Goal: Task Accomplishment & Management: Use online tool/utility

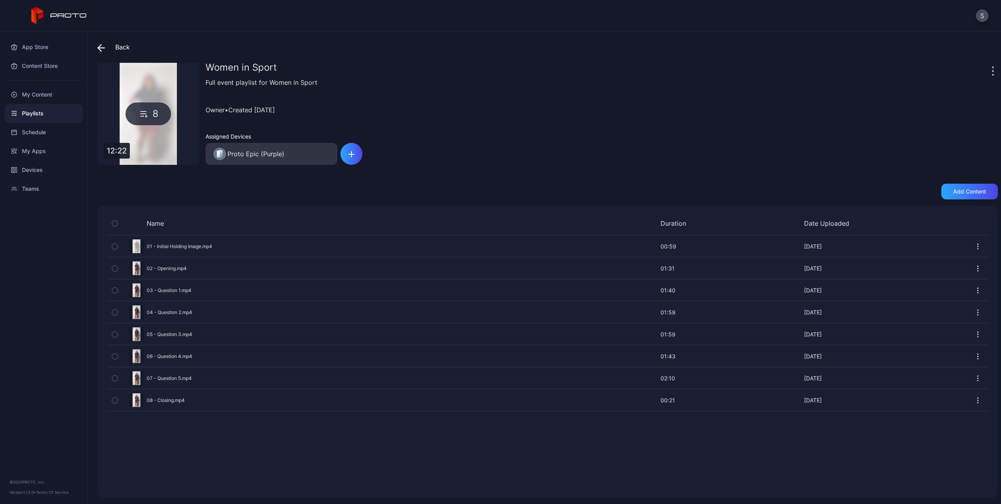
click at [168, 402] on div "Preview" at bounding box center [548, 399] width 882 height 21
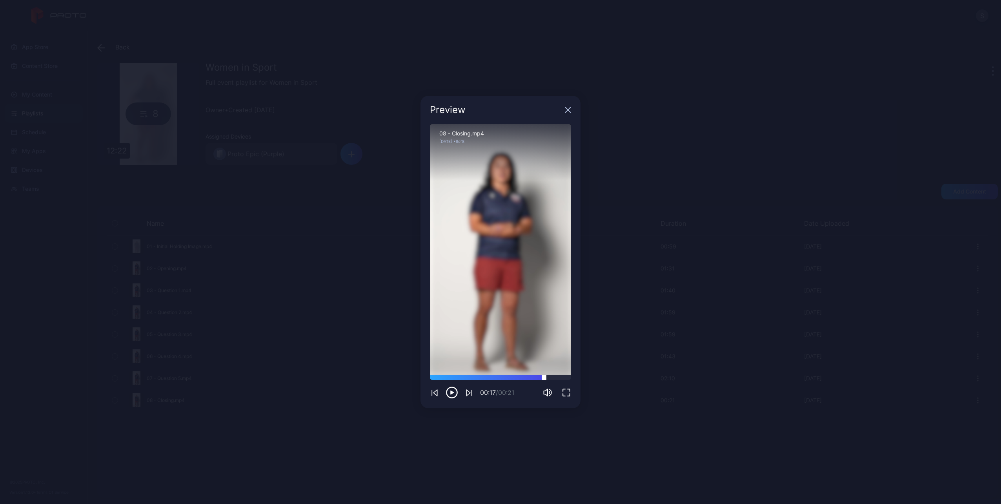
click at [544, 378] on div at bounding box center [500, 377] width 141 height 5
drag, startPoint x: 537, startPoint y: 377, endPoint x: 519, endPoint y: 377, distance: 18.0
click at [520, 377] on div at bounding box center [500, 377] width 141 height 5
click at [566, 107] on icon "button" at bounding box center [568, 110] width 6 height 6
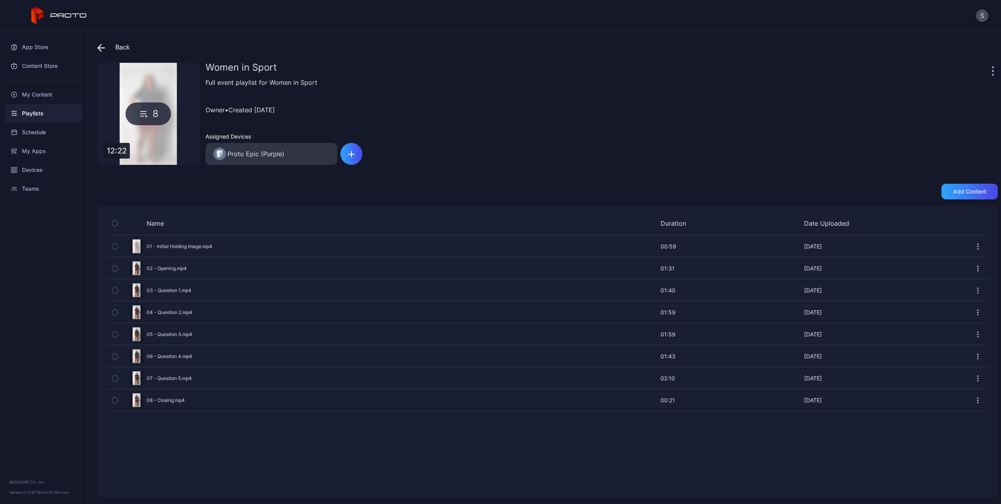
click at [111, 53] on div "Back" at bounding box center [113, 47] width 33 height 19
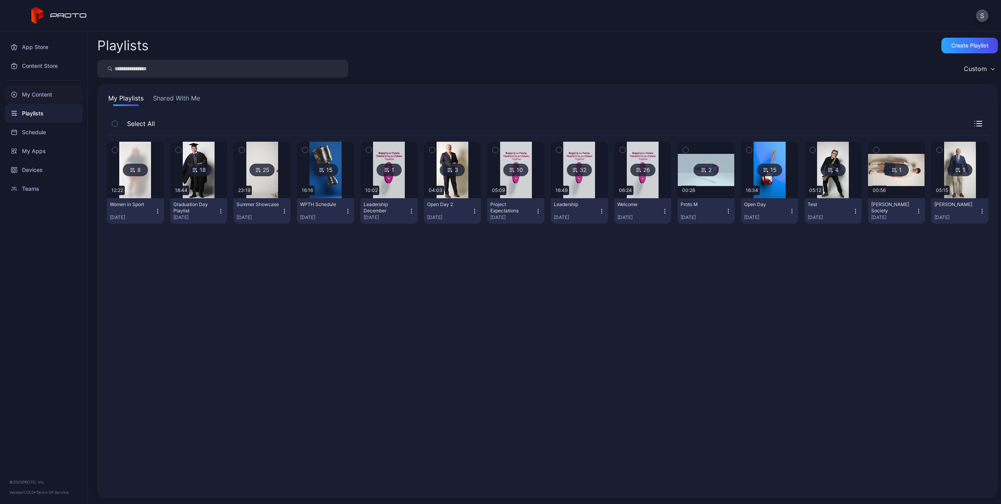
click at [33, 93] on div "My Content" at bounding box center [44, 94] width 78 height 19
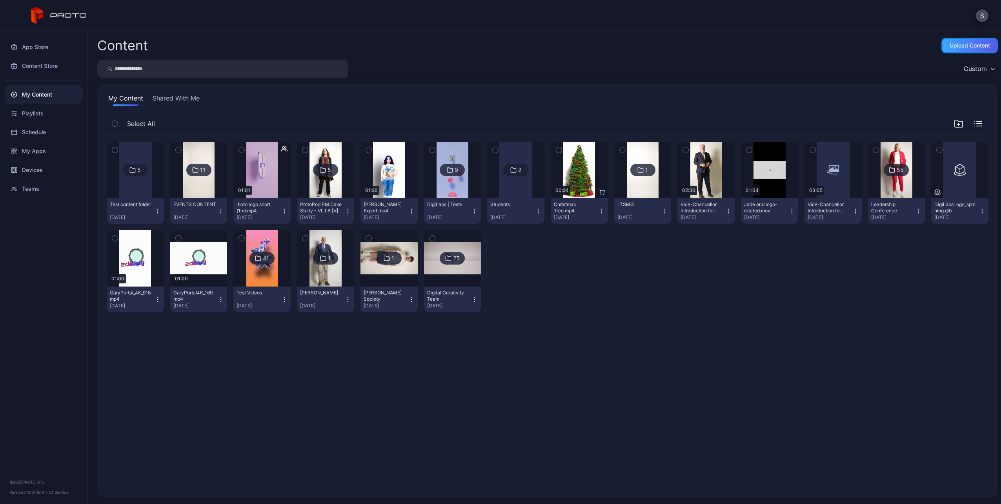
click at [969, 50] on div "Upload Content" at bounding box center [969, 46] width 56 height 16
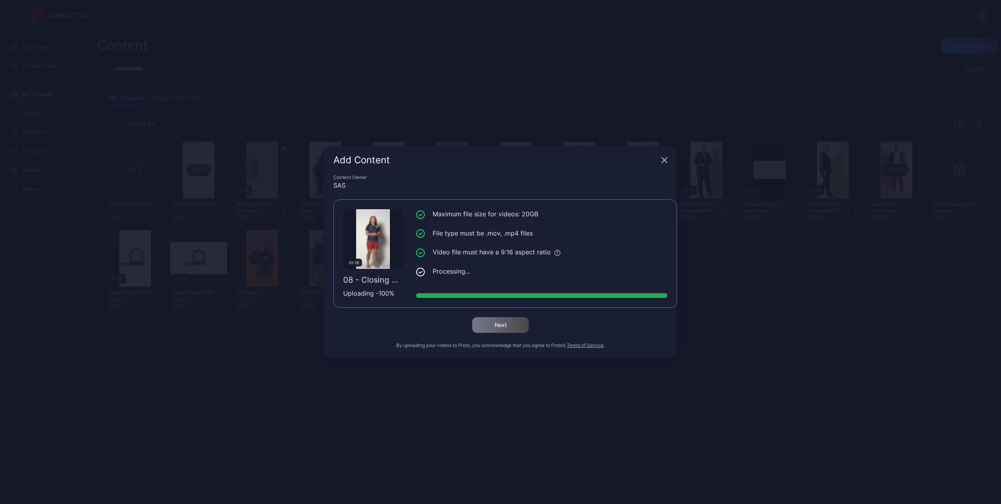
click at [365, 323] on div "Next" at bounding box center [500, 325] width 334 height 16
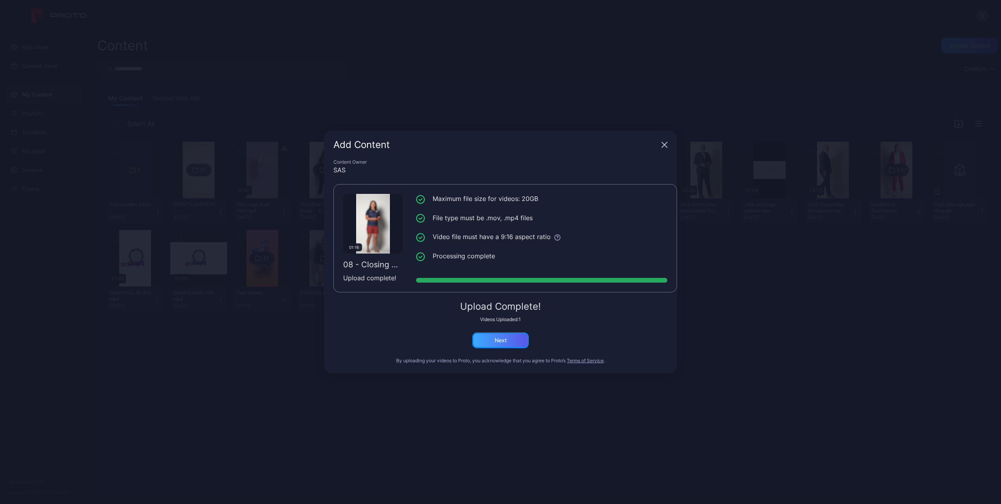
click at [503, 338] on div "Next" at bounding box center [501, 340] width 12 height 6
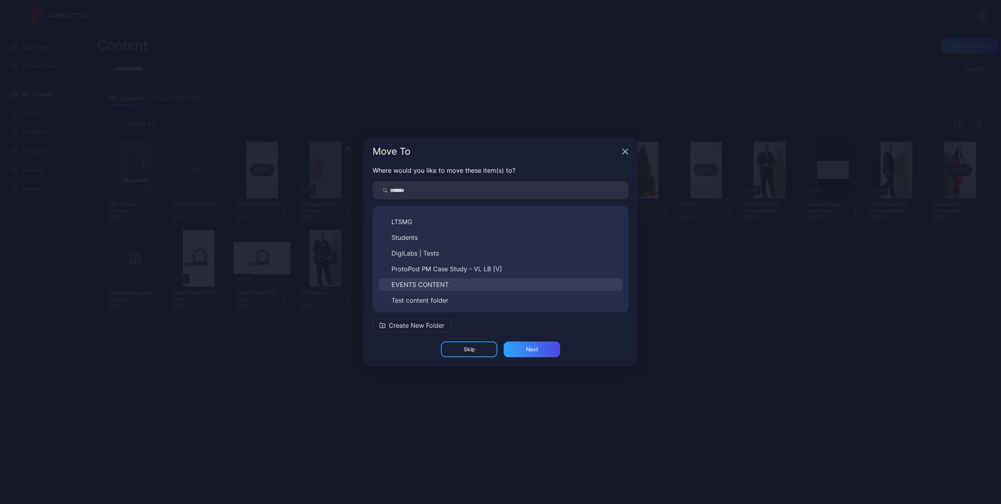
scroll to position [91, 0]
click at [418, 285] on span "EVENTS CONTENT" at bounding box center [419, 283] width 57 height 9
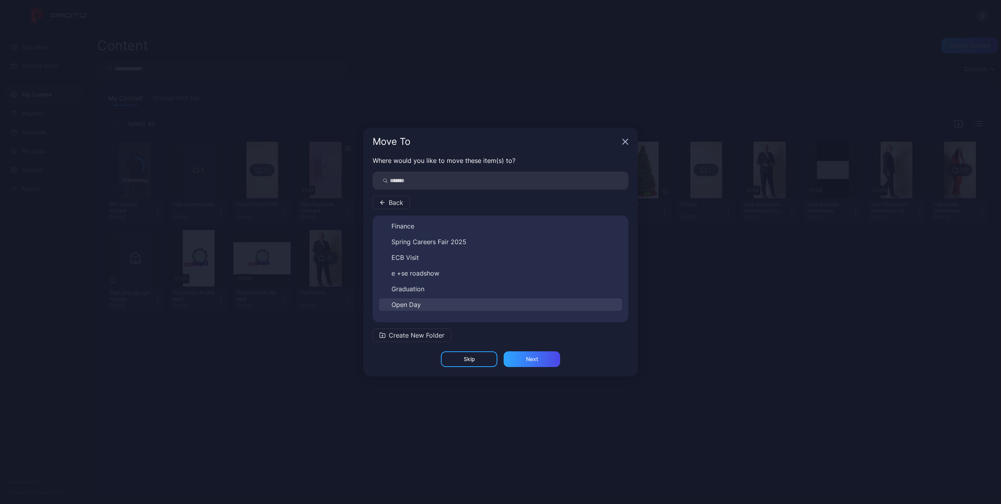
scroll to position [44, 0]
click at [415, 304] on button "Women in Sport" at bounding box center [500, 309] width 243 height 13
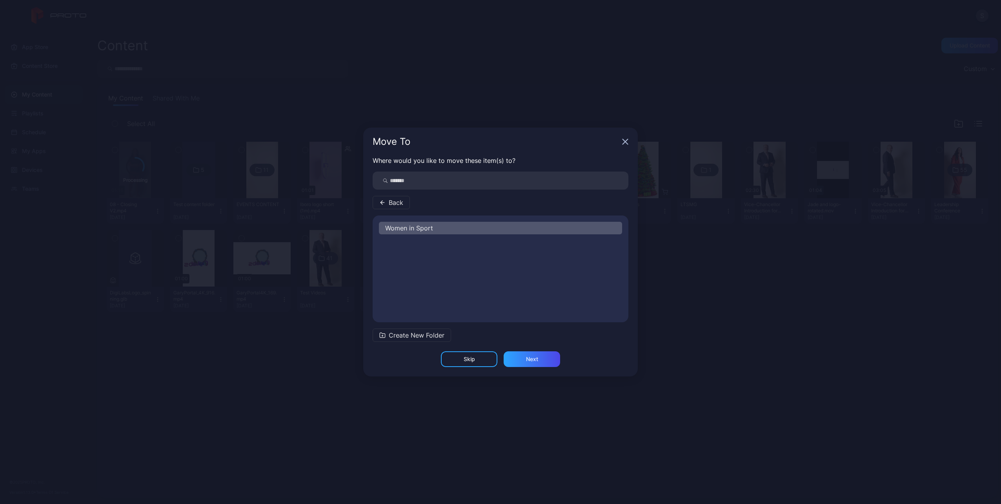
scroll to position [0, 0]
click at [520, 356] on div "Next" at bounding box center [532, 359] width 56 height 16
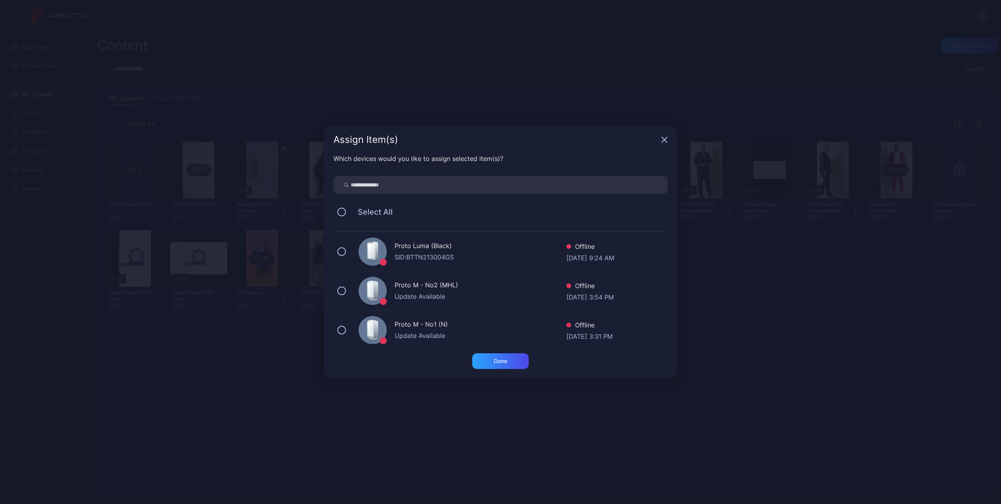
scroll to position [45, 0]
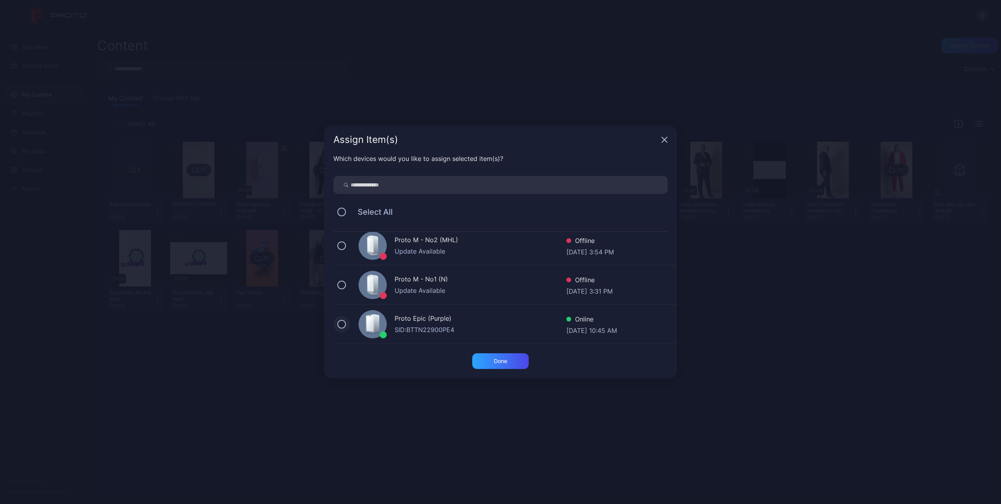
click at [344, 322] on button at bounding box center [341, 324] width 9 height 9
click at [494, 358] on div "Done" at bounding box center [500, 361] width 13 height 6
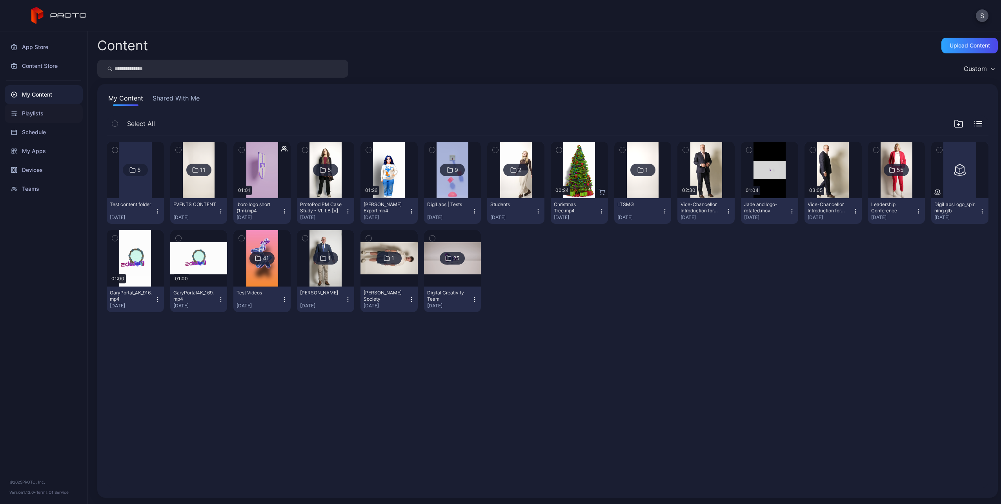
click at [38, 118] on div "Playlists" at bounding box center [44, 113] width 78 height 19
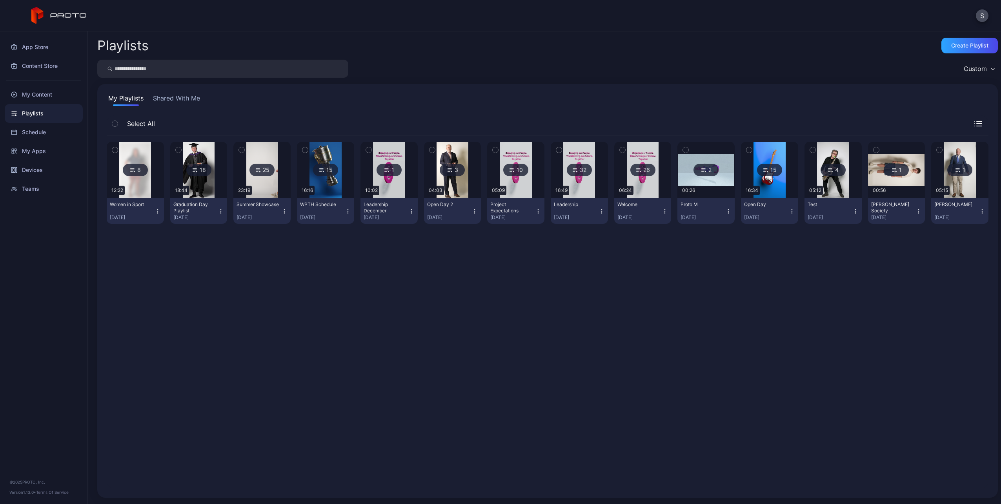
click at [132, 175] on div "8" at bounding box center [135, 170] width 25 height 13
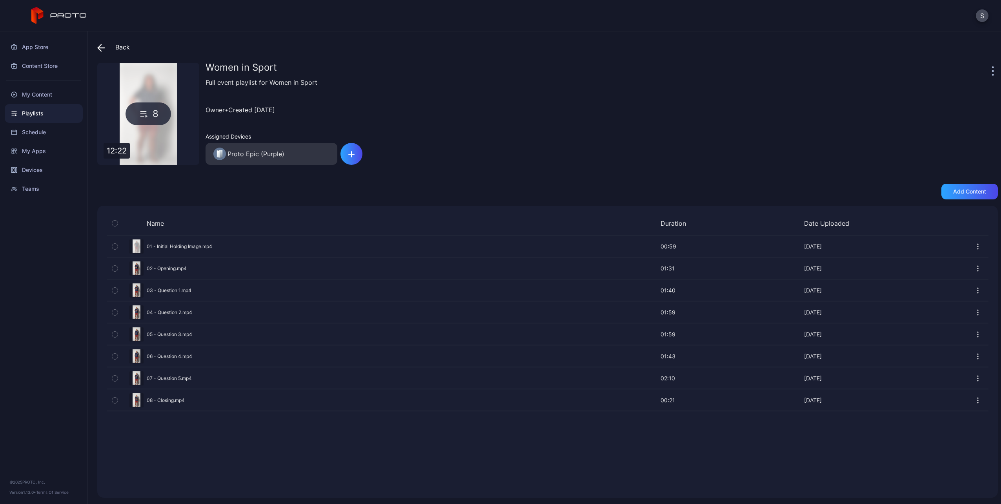
click at [114, 400] on icon "button" at bounding box center [115, 400] width 2 height 1
click at [571, 482] on icon "button" at bounding box center [572, 480] width 5 height 8
click at [973, 188] on div "Add content" at bounding box center [969, 191] width 33 height 6
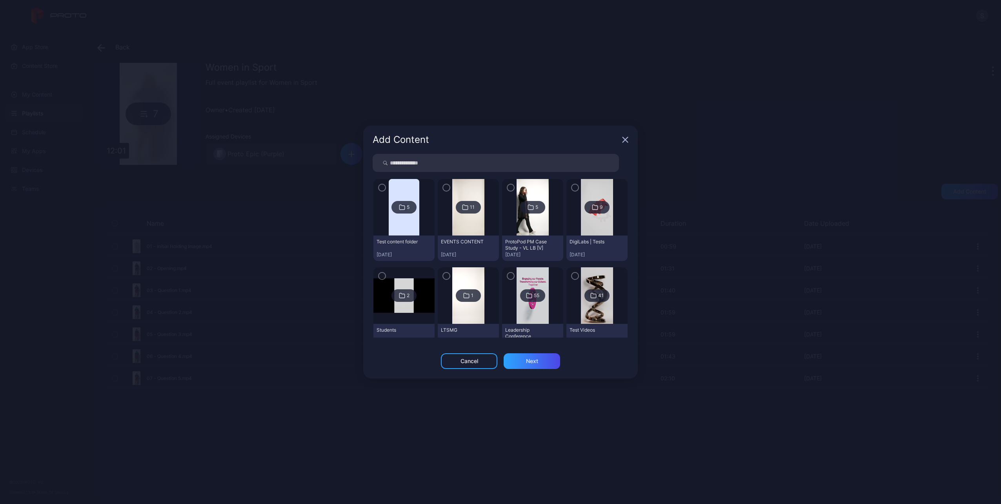
click at [456, 211] on div "11" at bounding box center [468, 207] width 25 height 13
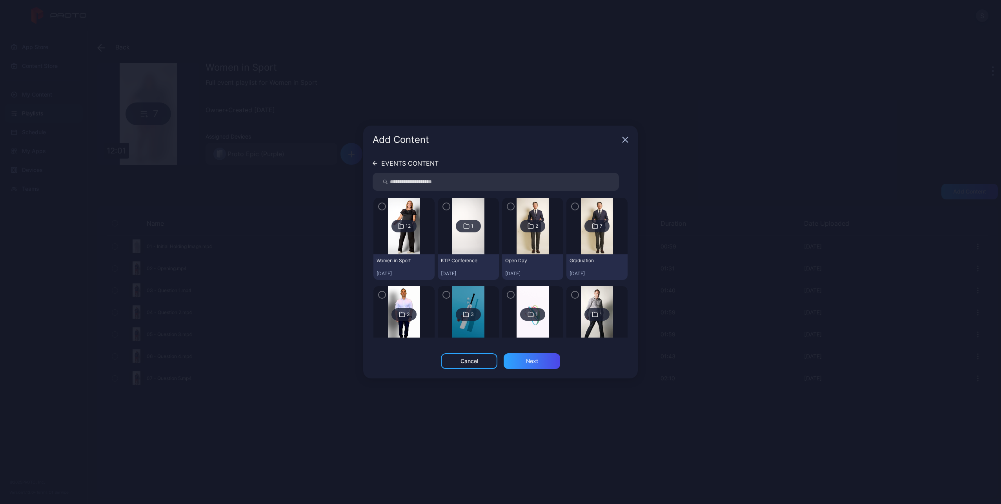
click at [407, 231] on div "12" at bounding box center [403, 226] width 25 height 13
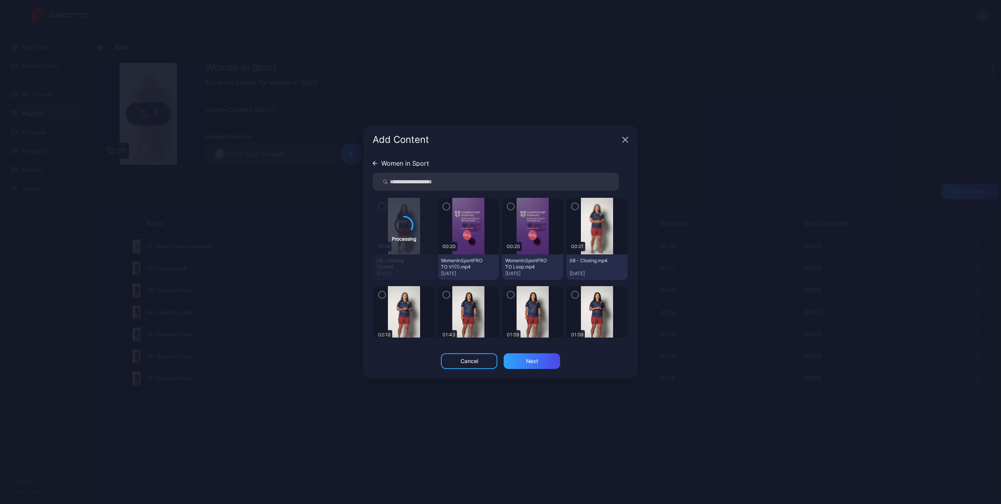
click at [572, 208] on icon "button" at bounding box center [575, 206] width 6 height 9
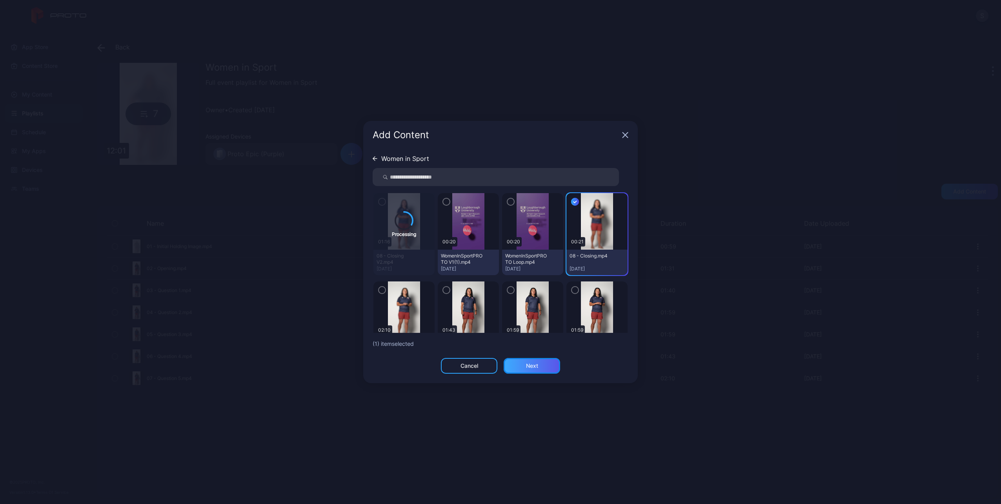
click at [522, 369] on div "Next" at bounding box center [532, 366] width 56 height 16
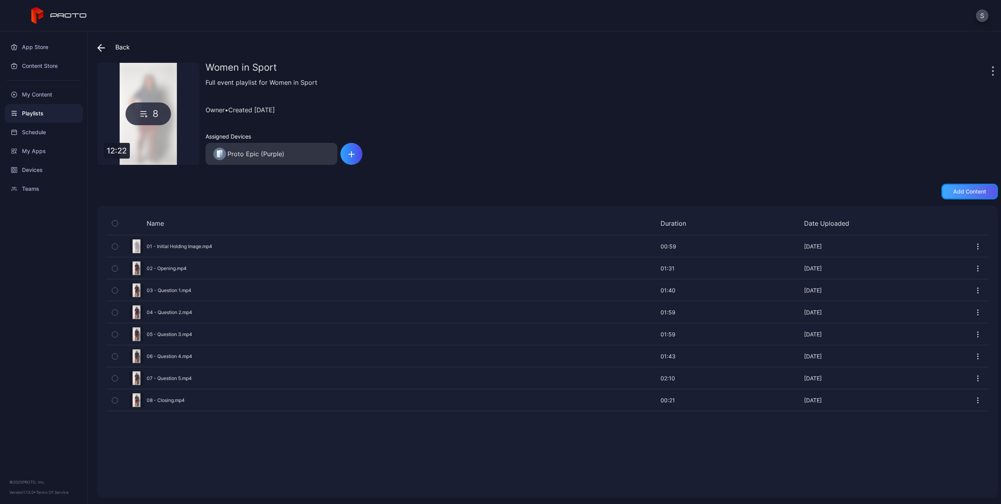
click at [944, 187] on div "Add content" at bounding box center [969, 192] width 56 height 16
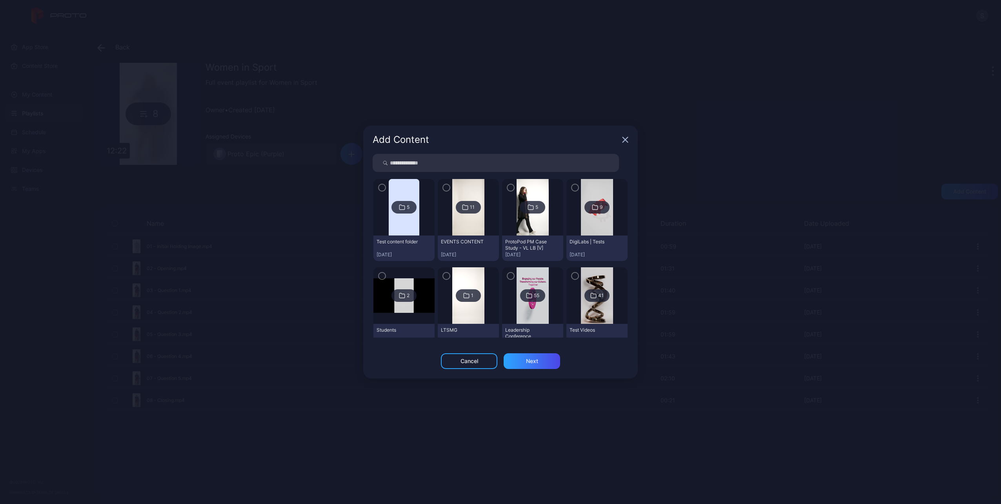
click at [452, 214] on img at bounding box center [468, 207] width 32 height 56
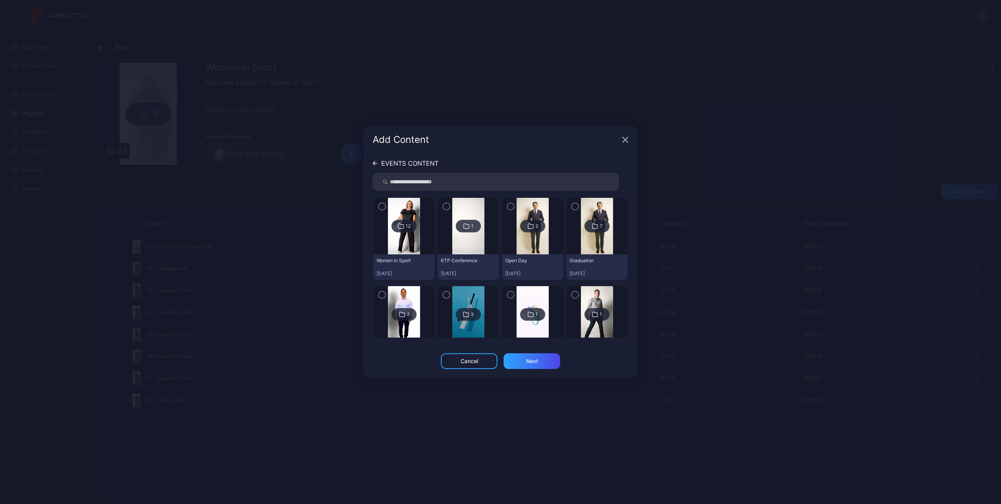
click at [409, 227] on div "12" at bounding box center [403, 226] width 25 height 13
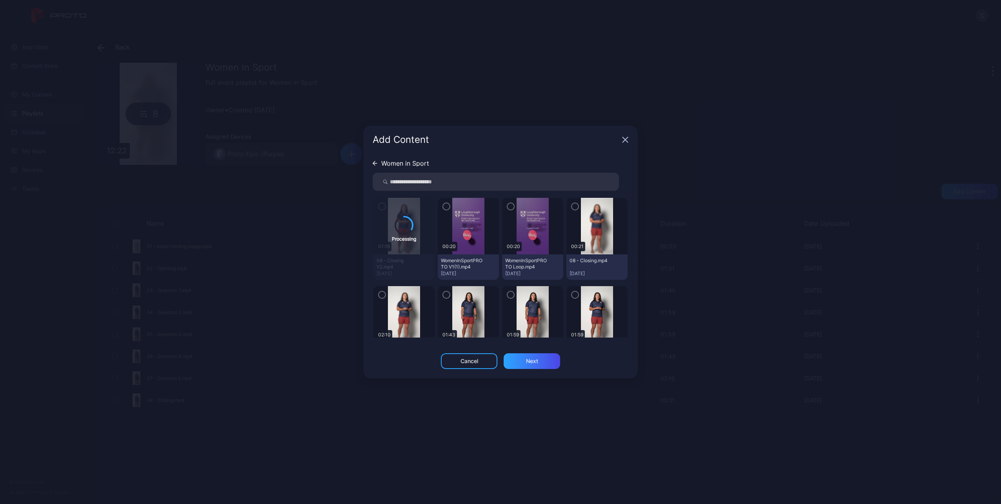
click at [620, 138] on div "Add Content" at bounding box center [500, 140] width 275 height 28
click at [622, 138] on icon "button" at bounding box center [625, 139] width 6 height 6
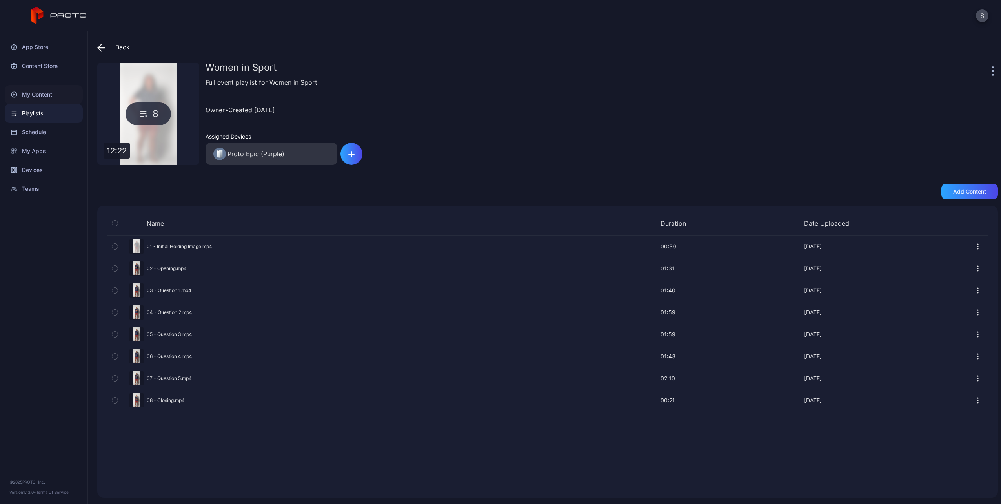
click at [36, 91] on div "My Content" at bounding box center [44, 94] width 78 height 19
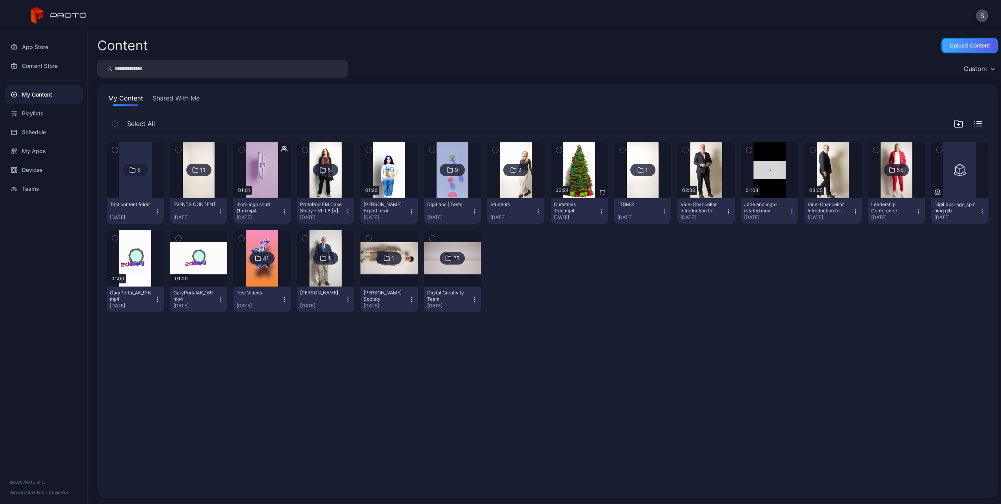
click at [972, 47] on div "Upload Content" at bounding box center [970, 45] width 40 height 6
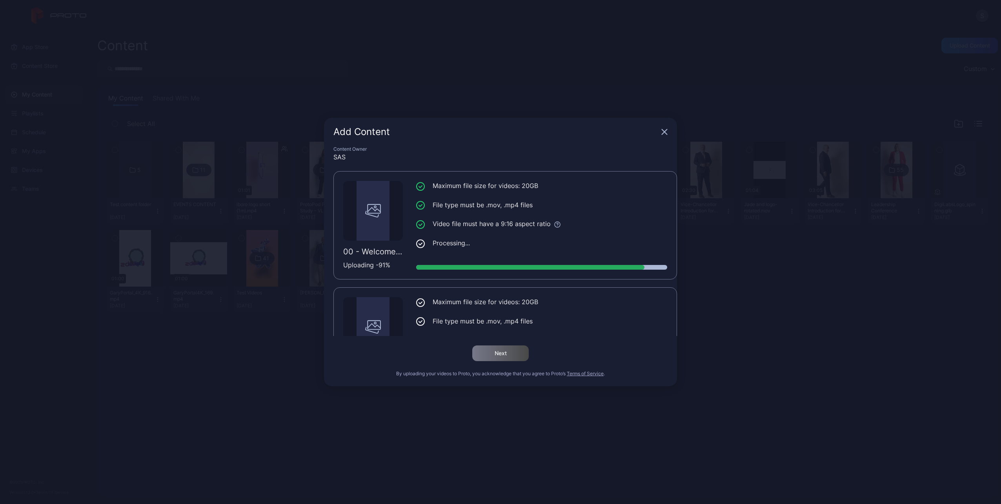
scroll to position [60, 0]
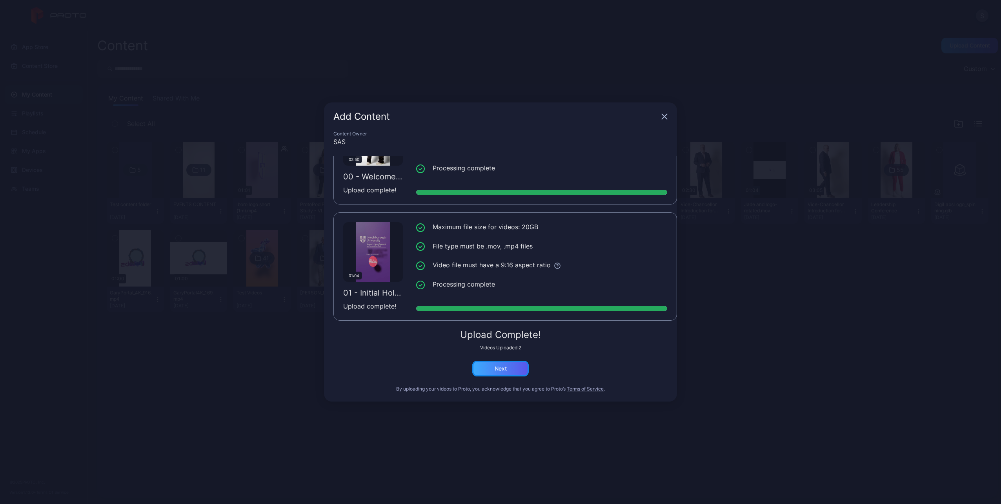
click at [504, 365] on div "Next" at bounding box center [501, 368] width 12 height 6
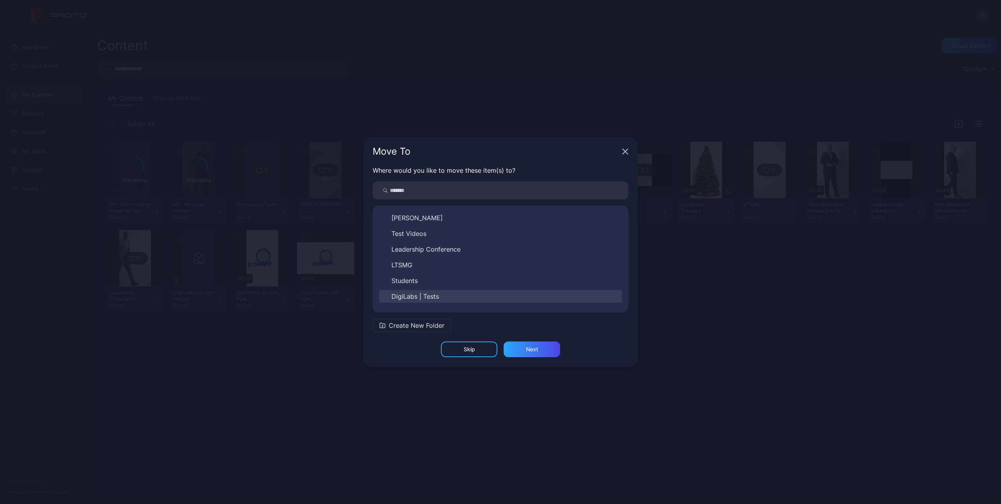
scroll to position [91, 0]
click at [417, 284] on span "EVENTS CONTENT" at bounding box center [419, 283] width 57 height 9
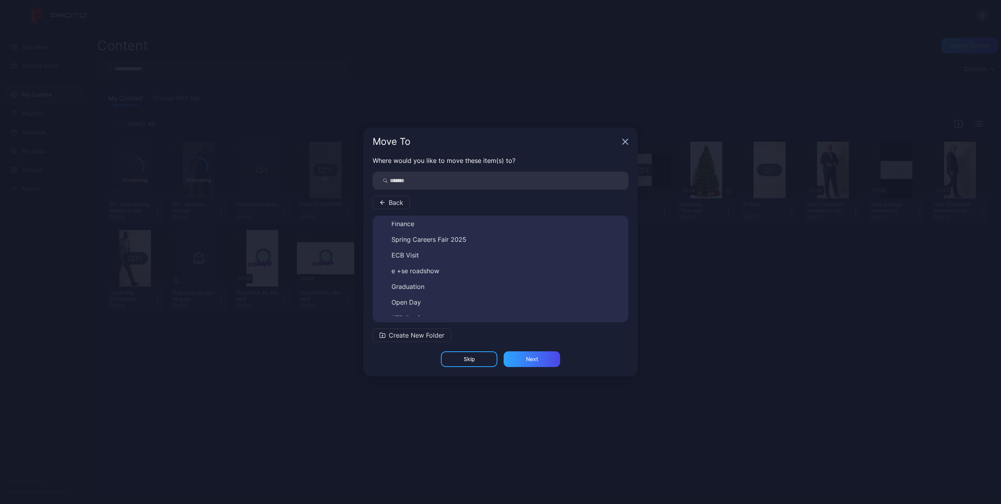
scroll to position [44, 0]
click at [420, 310] on span "Women in Sport" at bounding box center [415, 309] width 48 height 9
click at [531, 362] on div "Next" at bounding box center [532, 359] width 12 height 6
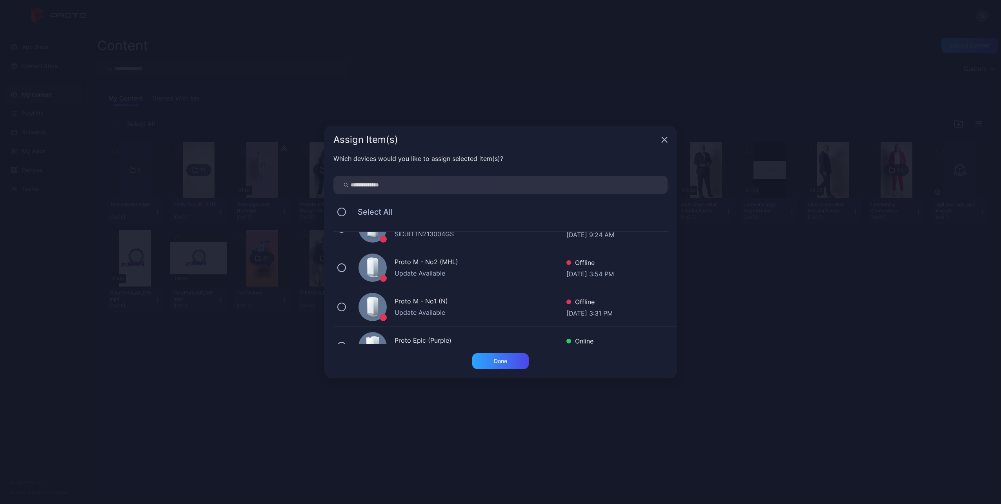
scroll to position [45, 0]
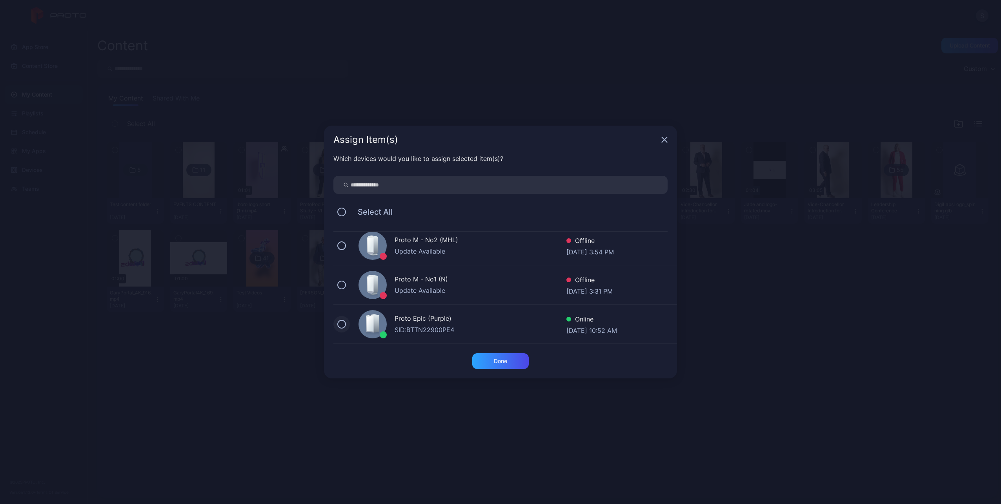
click at [345, 324] on button at bounding box center [341, 324] width 9 height 9
click at [500, 358] on div "Done" at bounding box center [500, 361] width 13 height 6
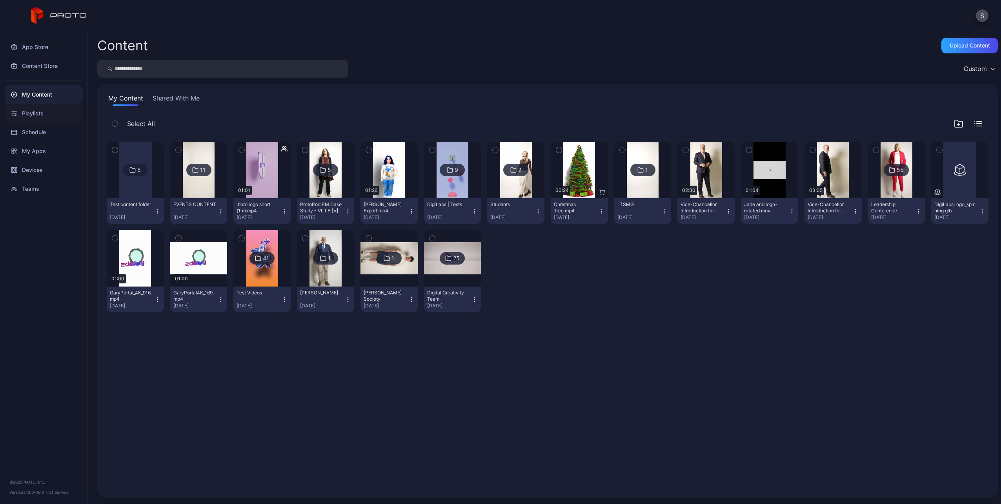
click at [40, 117] on div "Playlists" at bounding box center [44, 113] width 78 height 19
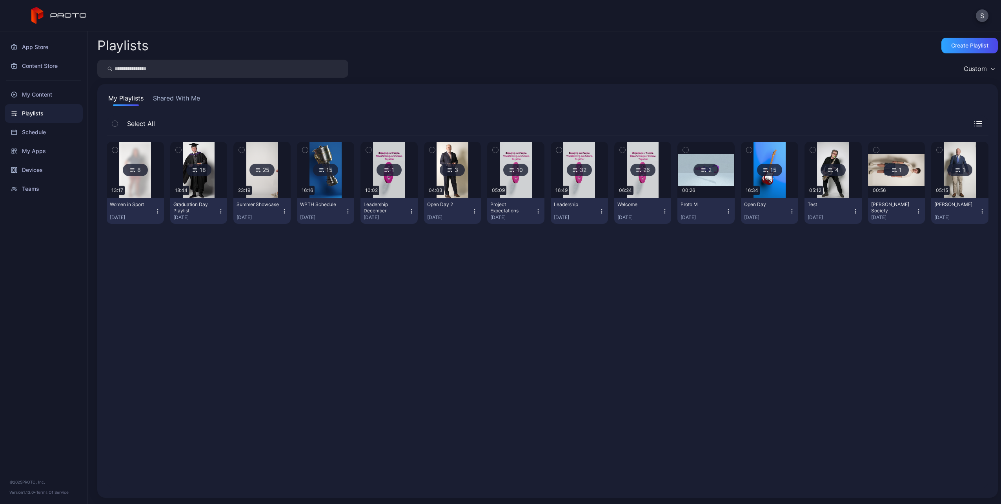
click at [143, 169] on div "8" at bounding box center [135, 170] width 25 height 13
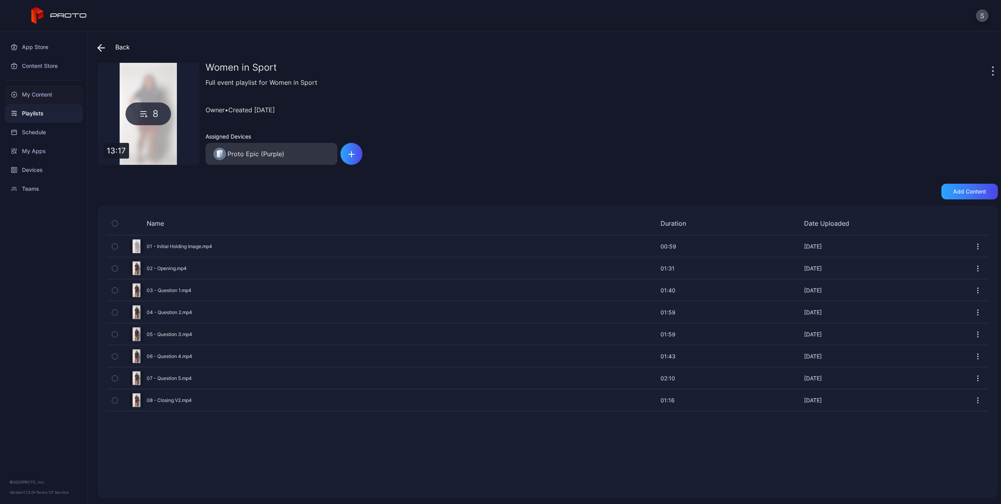
click at [40, 93] on div "My Content" at bounding box center [44, 94] width 78 height 19
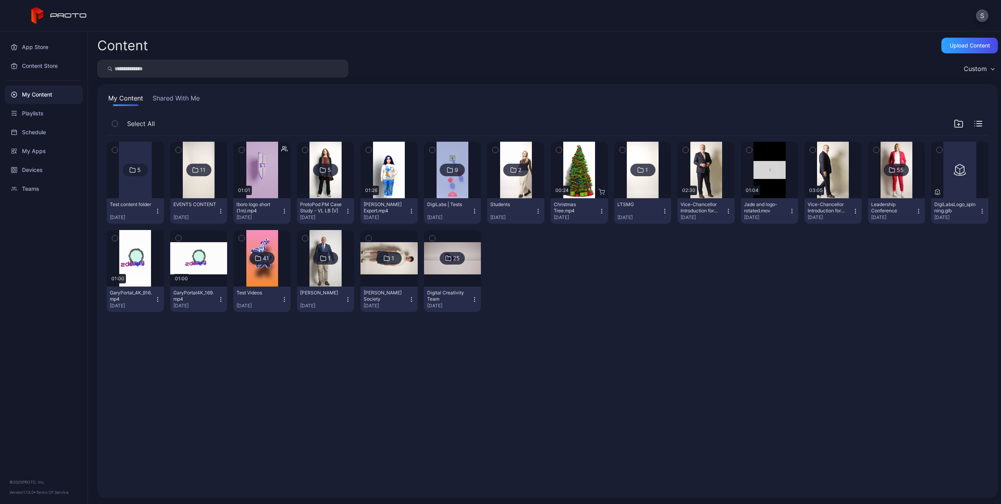
click at [193, 171] on icon at bounding box center [195, 169] width 6 height 9
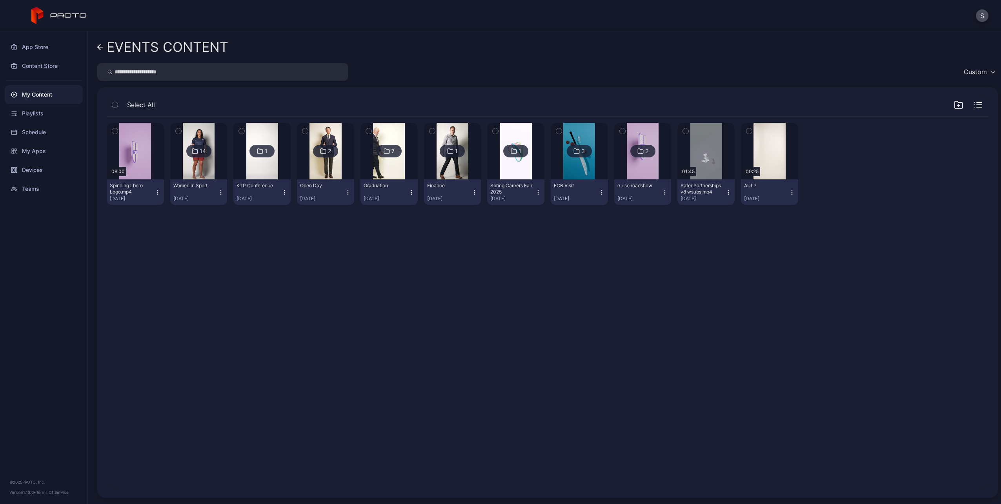
click at [197, 151] on div "14" at bounding box center [198, 151] width 25 height 13
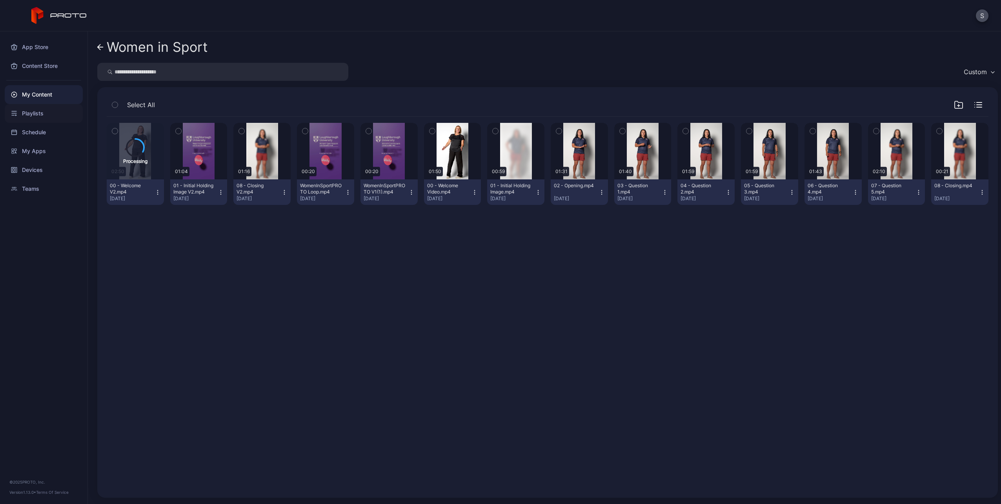
click at [41, 117] on div "Playlists" at bounding box center [44, 113] width 78 height 19
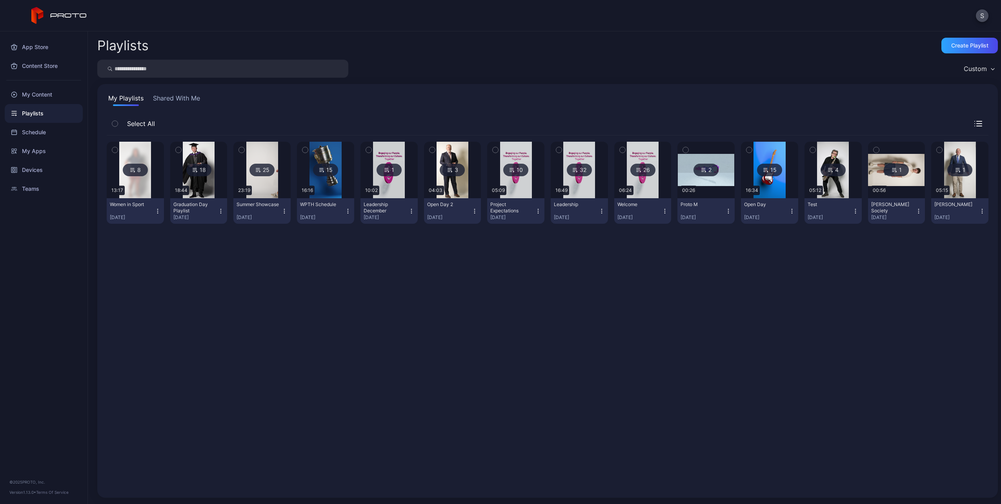
click at [137, 171] on div "8" at bounding box center [135, 170] width 25 height 13
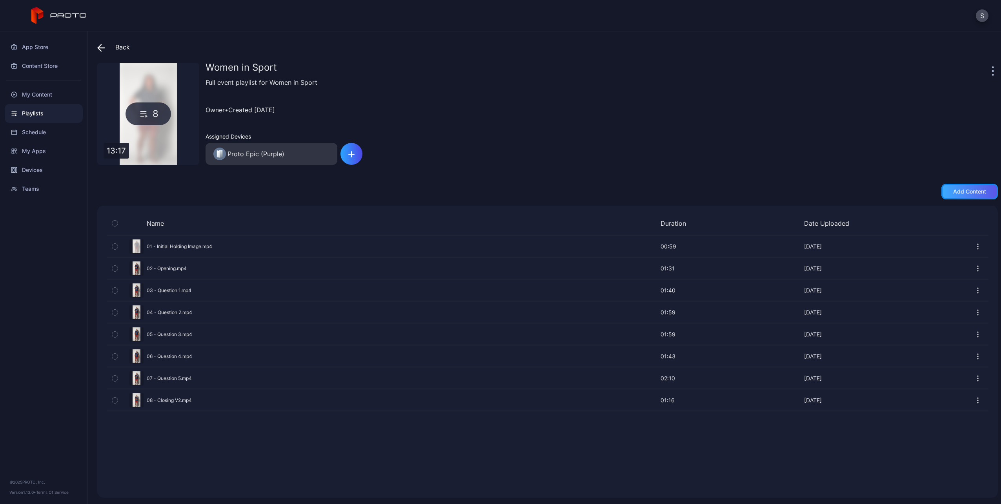
click at [955, 189] on div "Add content" at bounding box center [969, 191] width 33 height 6
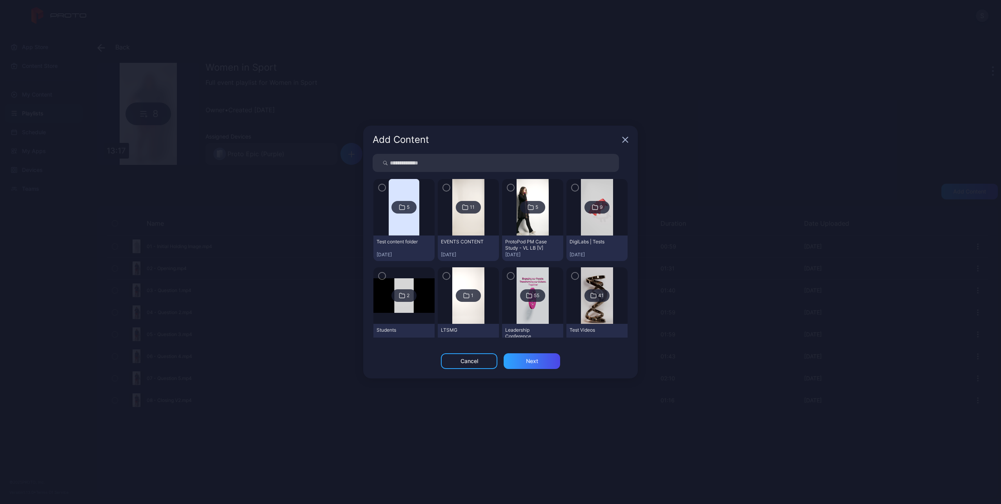
click at [456, 212] on div "11" at bounding box center [468, 207] width 25 height 13
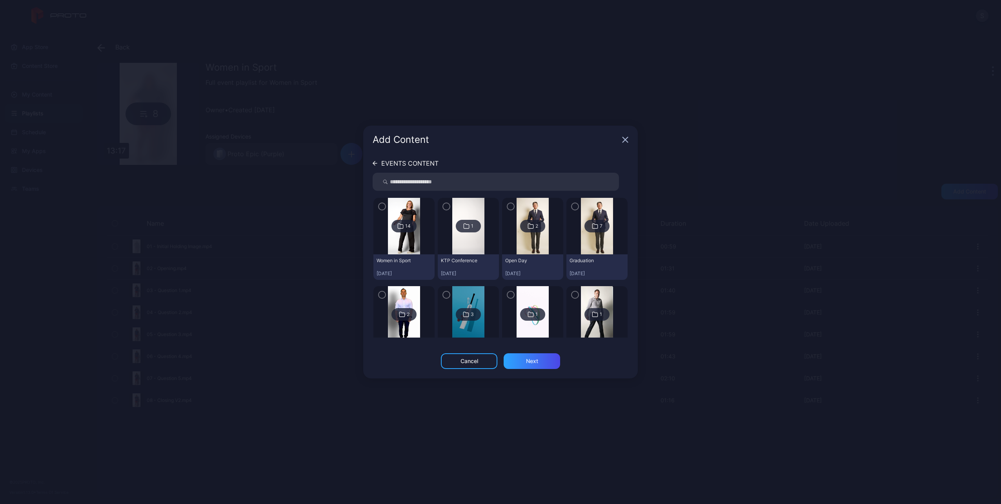
click at [408, 237] on img at bounding box center [404, 226] width 32 height 56
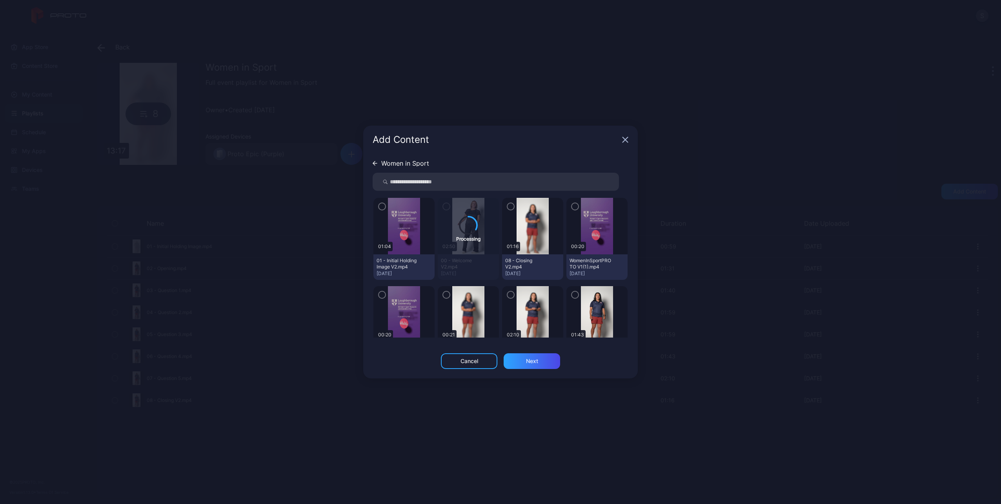
click at [382, 206] on icon "button" at bounding box center [382, 206] width 6 height 9
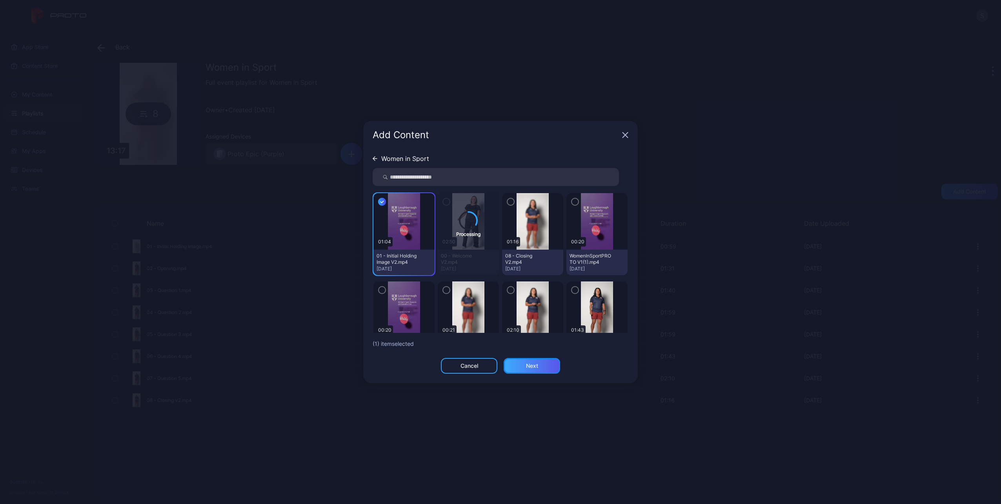
click at [539, 369] on div "Next" at bounding box center [532, 366] width 56 height 16
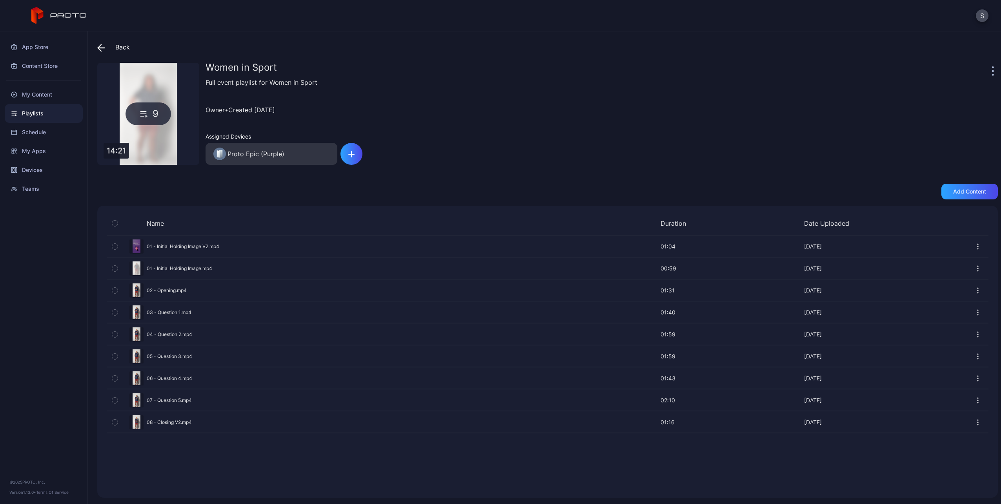
click at [114, 270] on icon "button" at bounding box center [114, 268] width 5 height 9
click at [575, 482] on icon "button" at bounding box center [572, 480] width 5 height 8
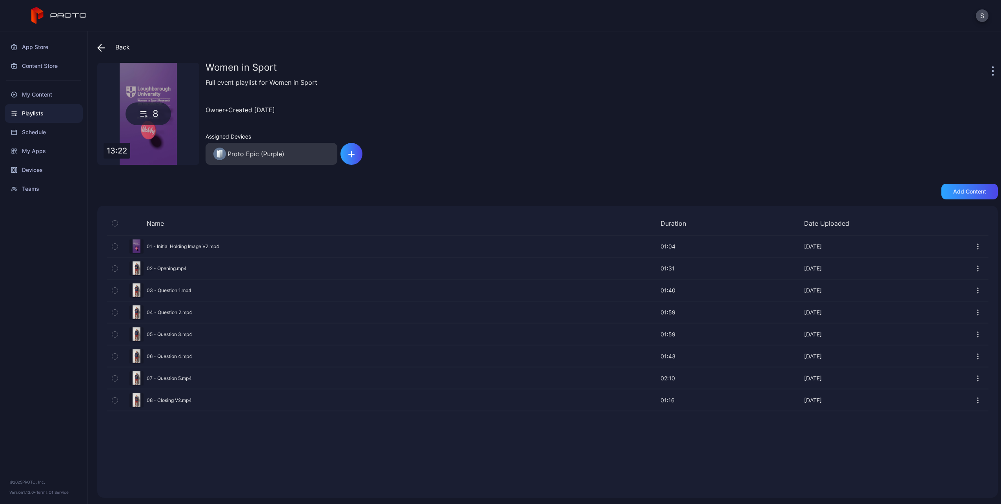
click at [136, 242] on div "Preview" at bounding box center [548, 246] width 882 height 21
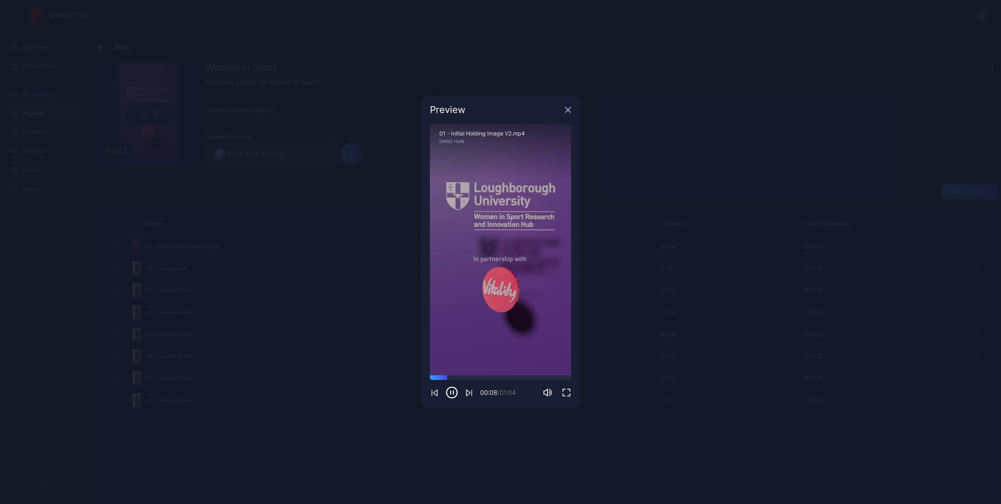
click at [567, 109] on icon "button" at bounding box center [568, 110] width 6 height 6
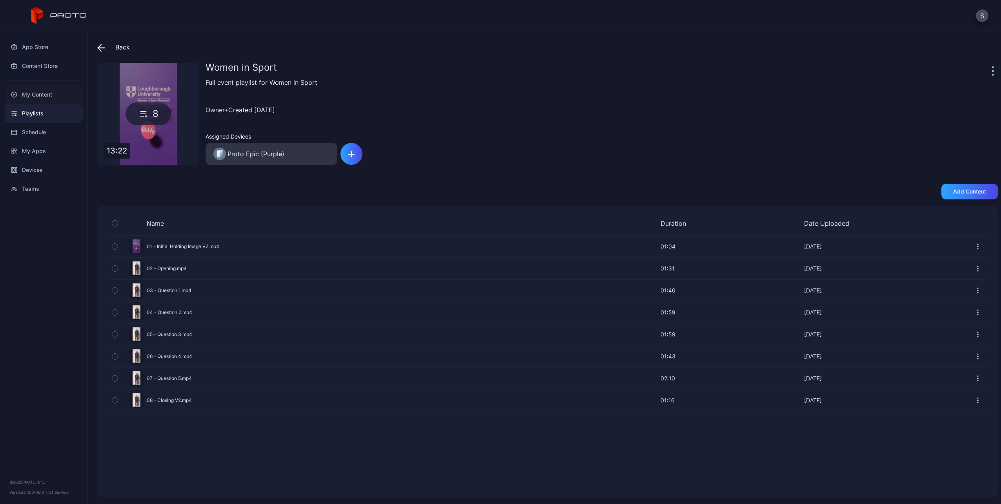
click at [30, 96] on div "My Content" at bounding box center [44, 94] width 78 height 19
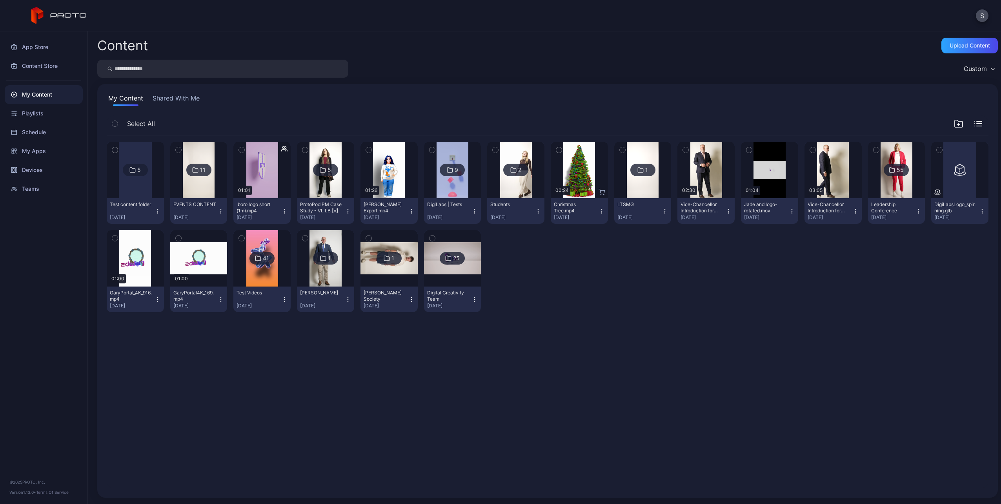
click at [137, 178] on div at bounding box center [135, 170] width 33 height 56
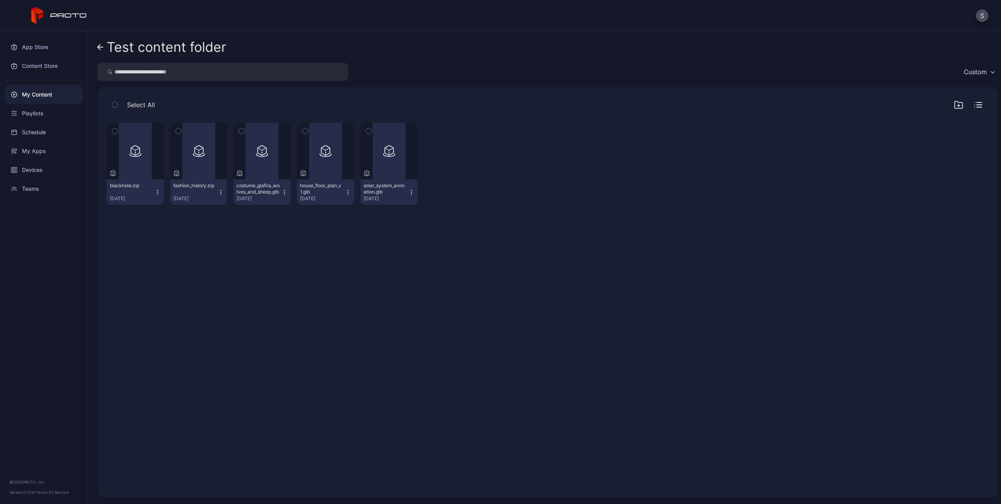
click at [100, 48] on icon at bounding box center [100, 47] width 6 height 7
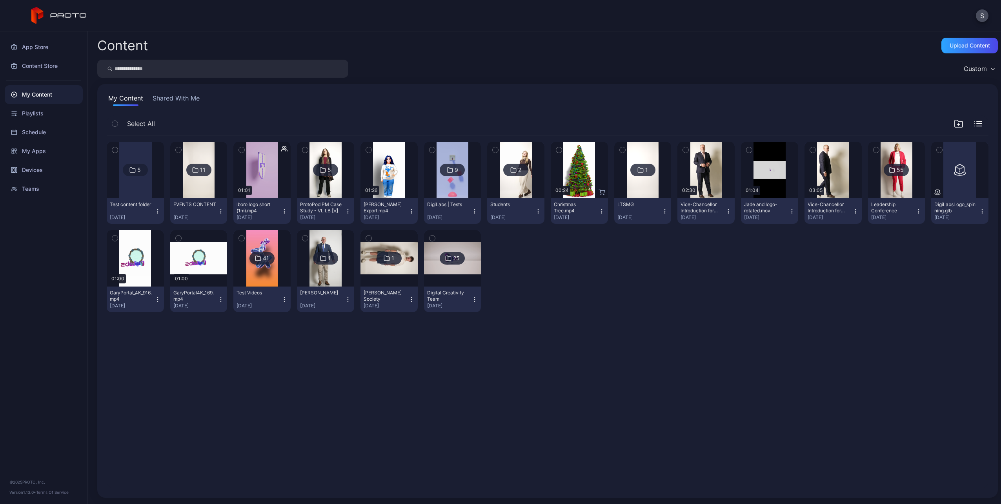
click at [196, 179] on img at bounding box center [199, 170] width 32 height 56
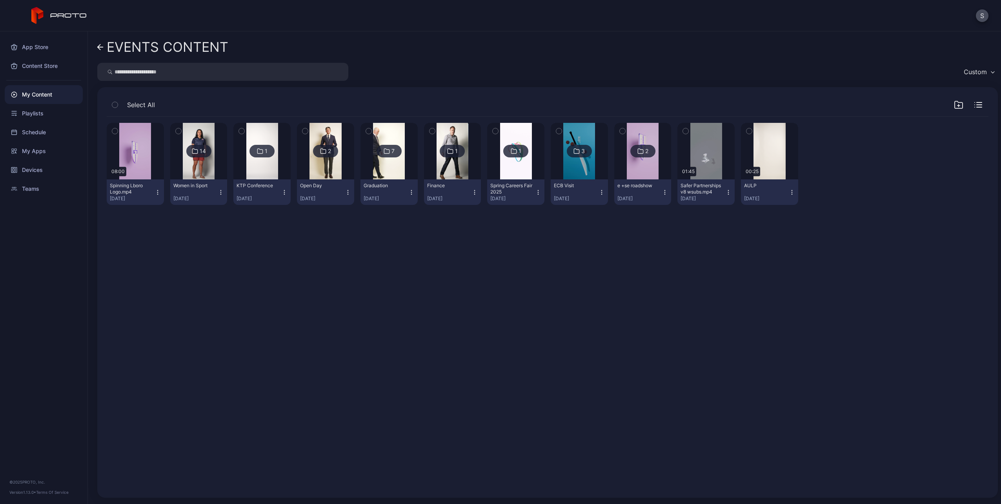
click at [200, 162] on img at bounding box center [199, 151] width 32 height 56
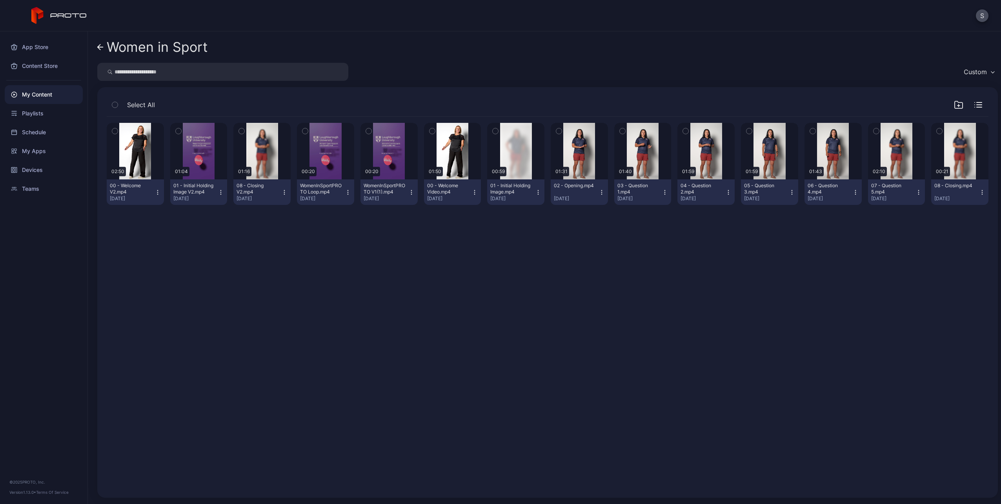
click at [157, 193] on icon "button" at bounding box center [158, 192] width 6 height 6
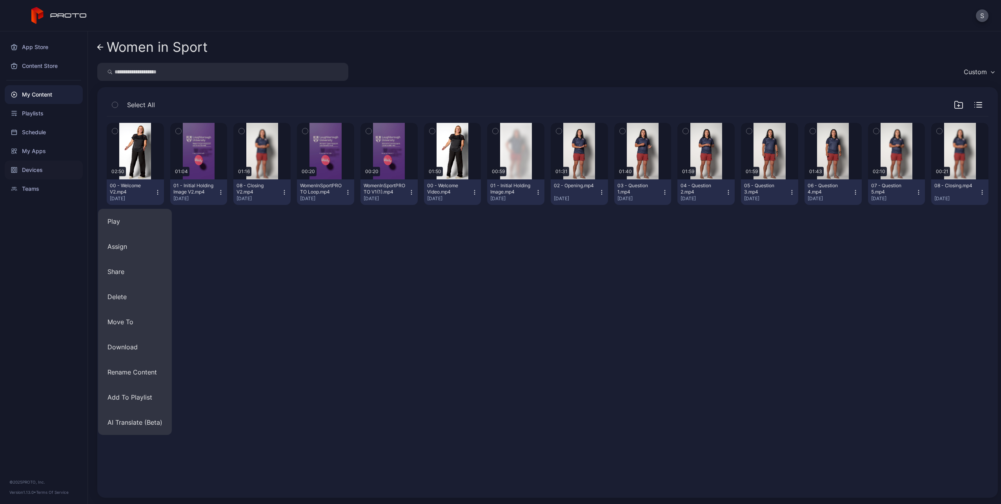
click at [36, 173] on div "Devices" at bounding box center [44, 169] width 78 height 19
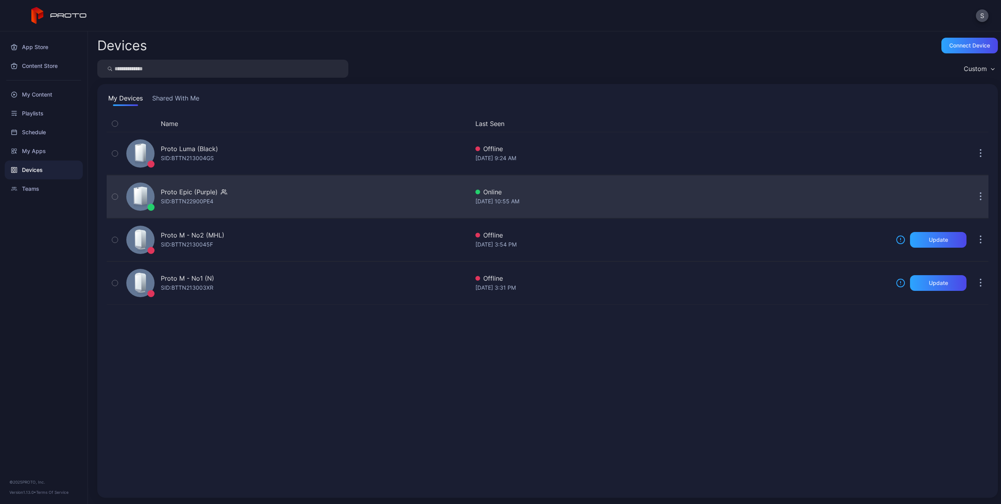
click at [182, 200] on div "SID: BTTN22900PE4" at bounding box center [187, 200] width 53 height 9
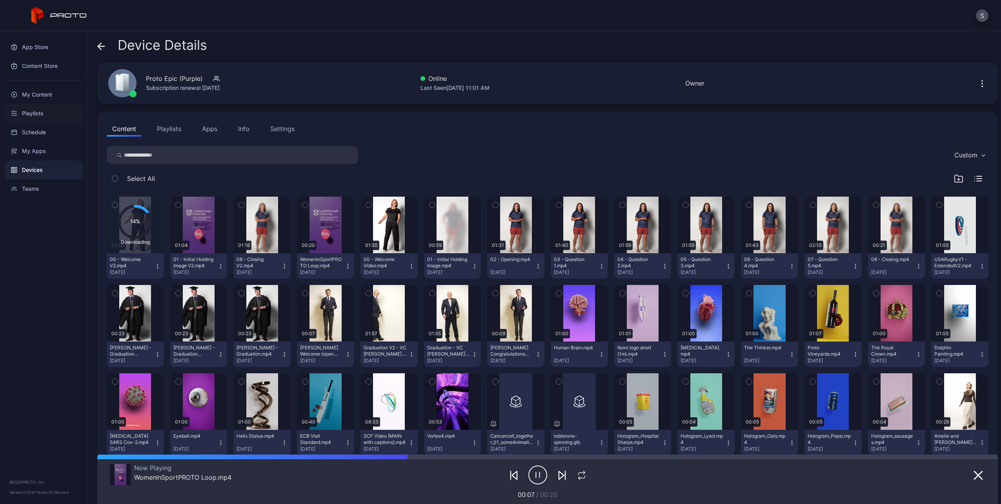
click at [36, 112] on div "Playlists" at bounding box center [44, 113] width 78 height 19
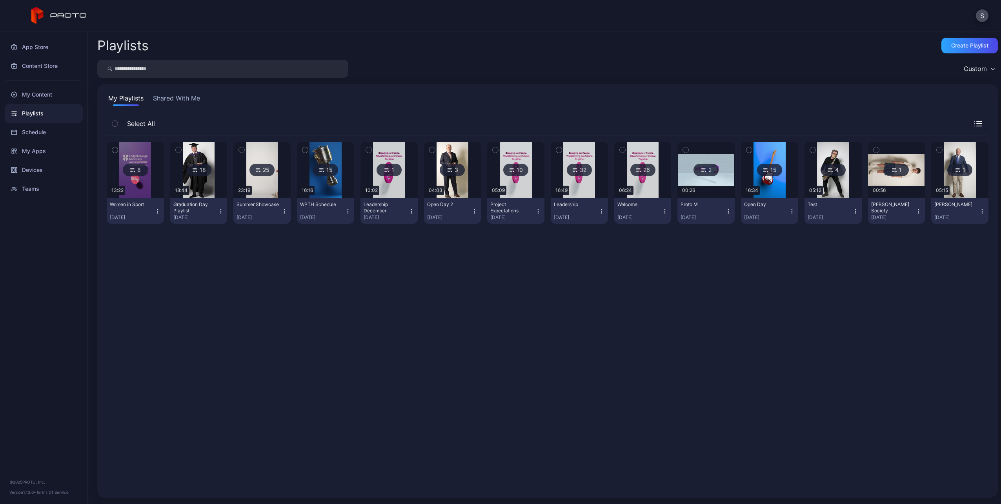
click at [130, 169] on icon at bounding box center [132, 169] width 6 height 9
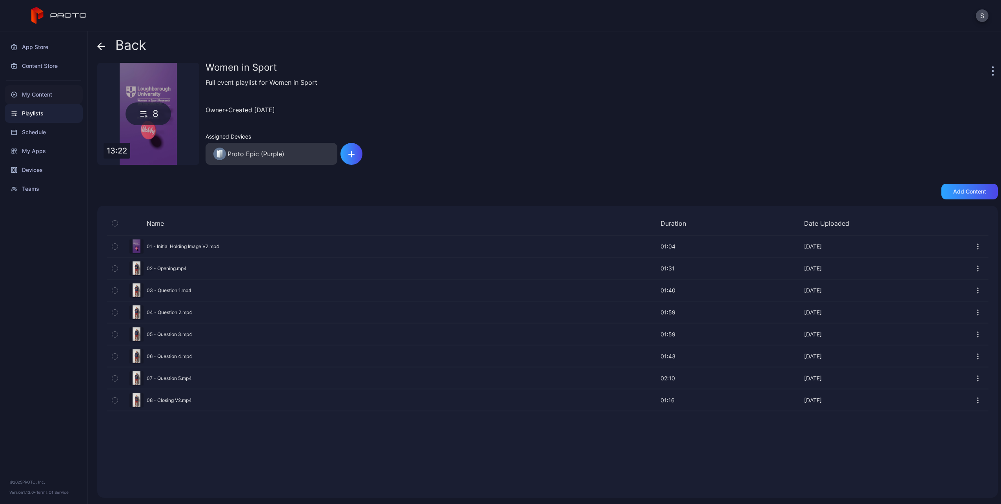
click at [31, 93] on div "My Content" at bounding box center [44, 94] width 78 height 19
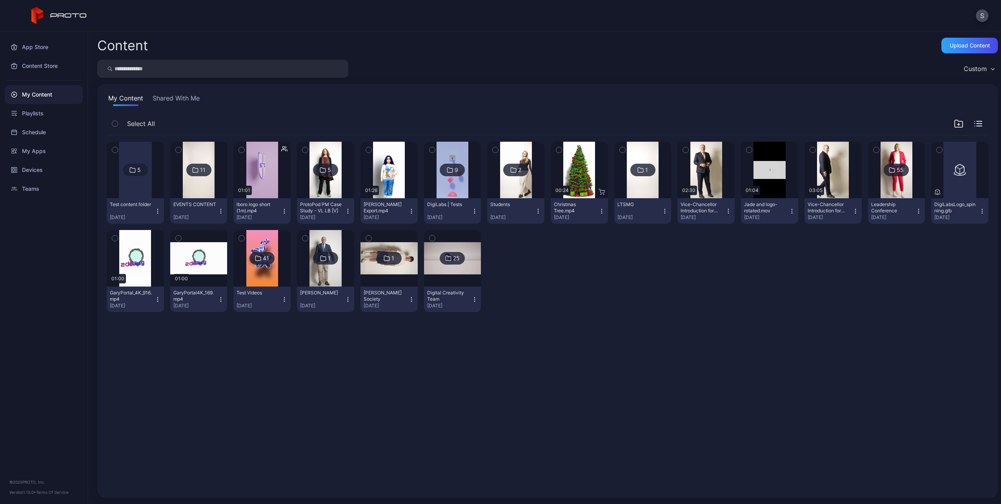
click at [190, 181] on img at bounding box center [199, 170] width 32 height 56
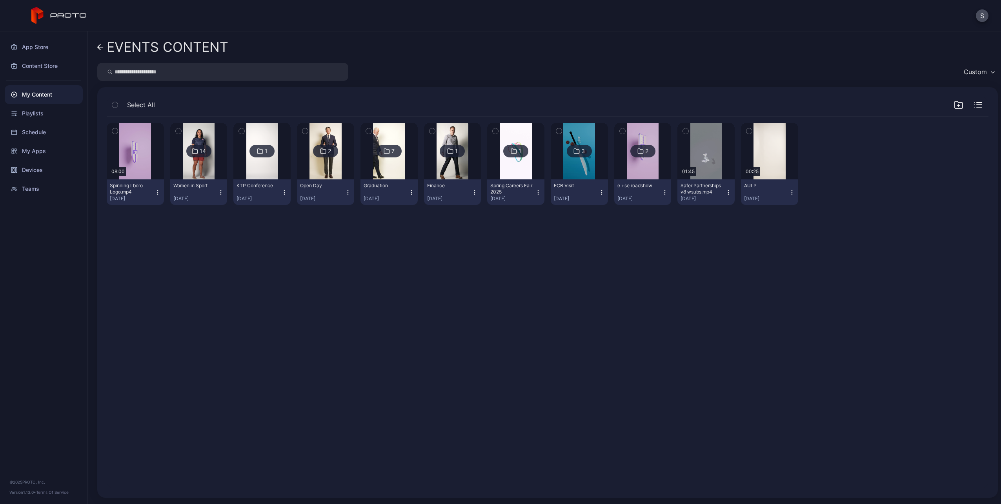
click at [184, 173] on img at bounding box center [199, 151] width 32 height 56
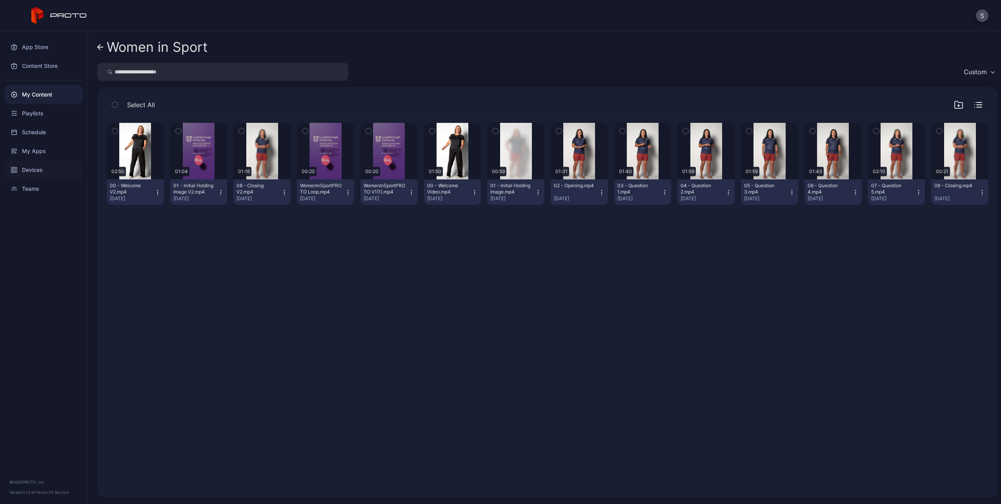
click at [43, 173] on div "Devices" at bounding box center [44, 169] width 78 height 19
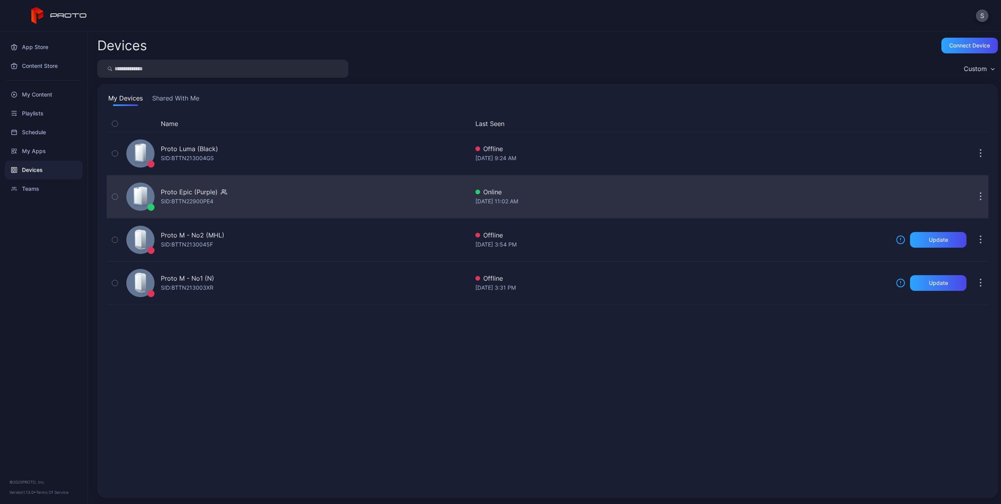
click at [136, 190] on icon at bounding box center [138, 196] width 7 height 16
